Goal: Information Seeking & Learning: Understand process/instructions

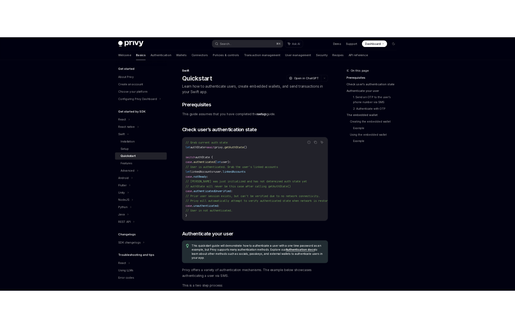
scroll to position [46, 0]
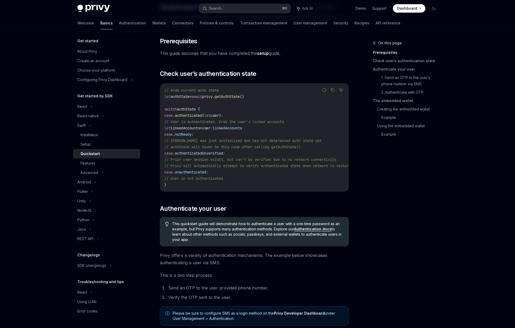
scroll to position [0, 0]
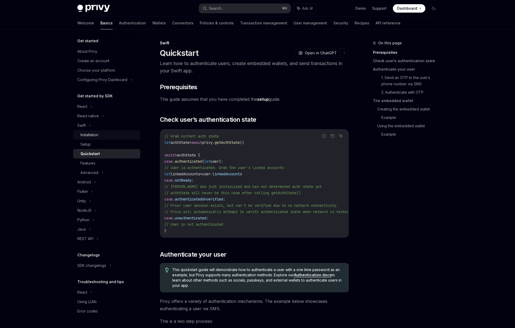
click at [95, 133] on div "Installation" at bounding box center [89, 135] width 18 height 6
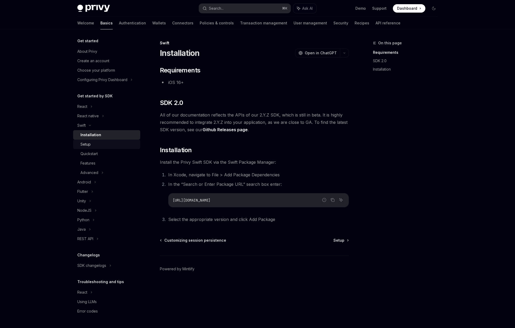
click at [88, 142] on div "Setup" at bounding box center [85, 144] width 10 height 6
type textarea "*"
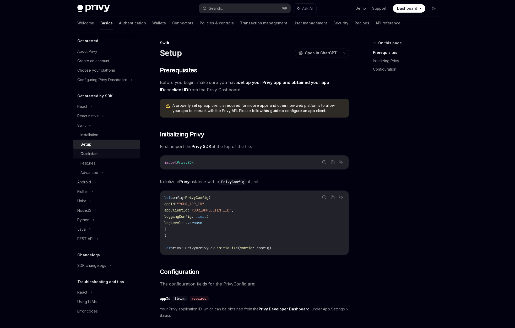
click at [106, 153] on div "Quickstart" at bounding box center [108, 153] width 57 height 6
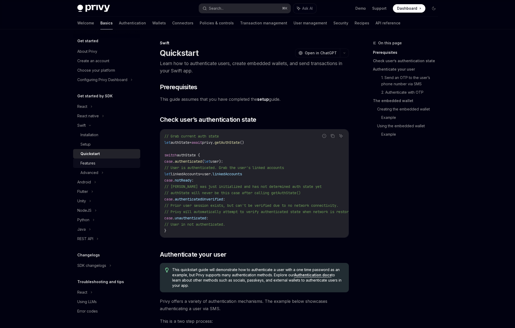
drag, startPoint x: 0, startPoint y: 0, endPoint x: 92, endPoint y: 163, distance: 187.0
click at [92, 163] on div "Features" at bounding box center [87, 163] width 15 height 6
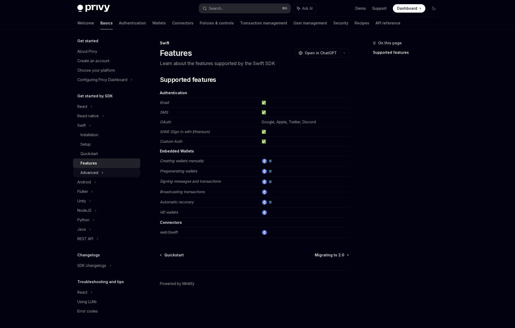
click at [94, 168] on div "Advanced" at bounding box center [106, 172] width 67 height 9
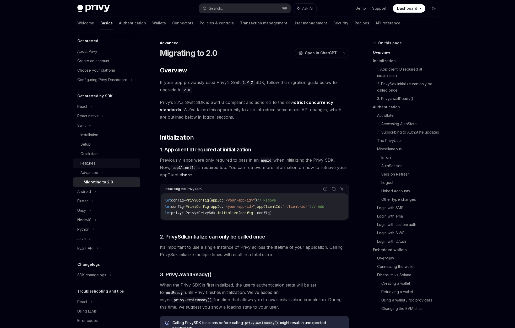
click at [89, 160] on div "Features" at bounding box center [87, 163] width 15 height 6
type textarea "*"
